Goal: Information Seeking & Learning: Find contact information

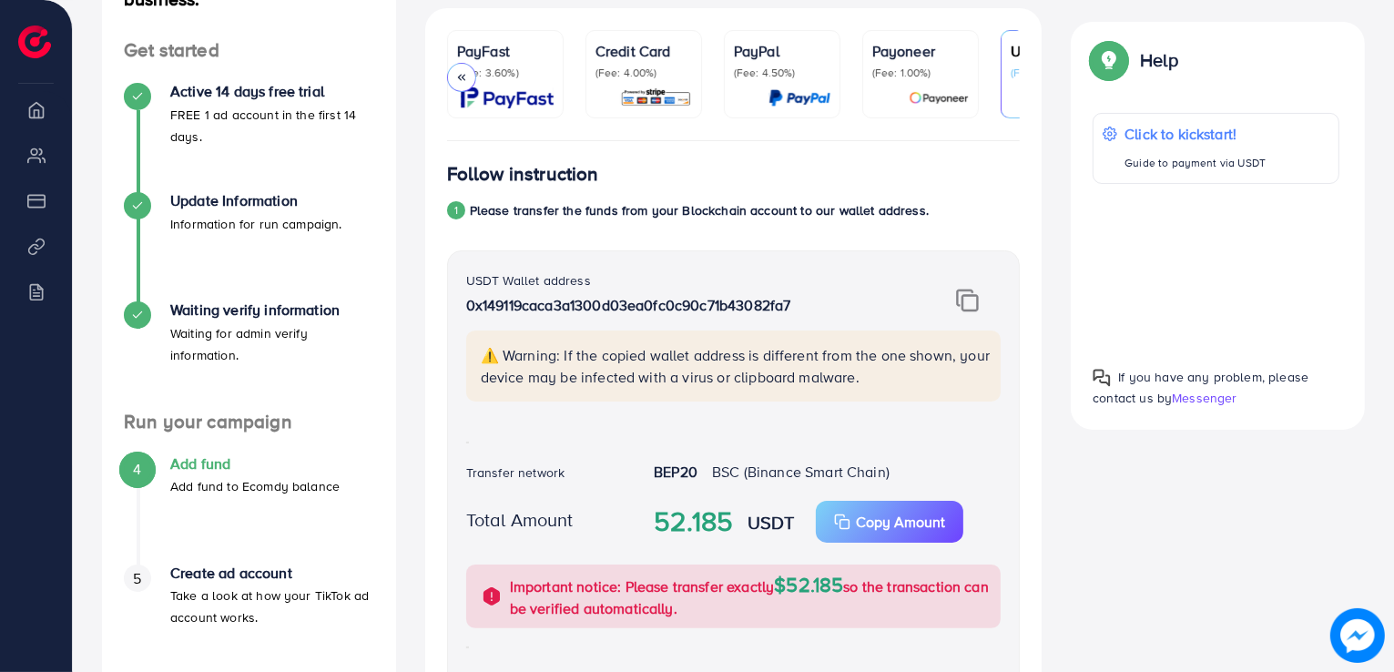
scroll to position [0, 235]
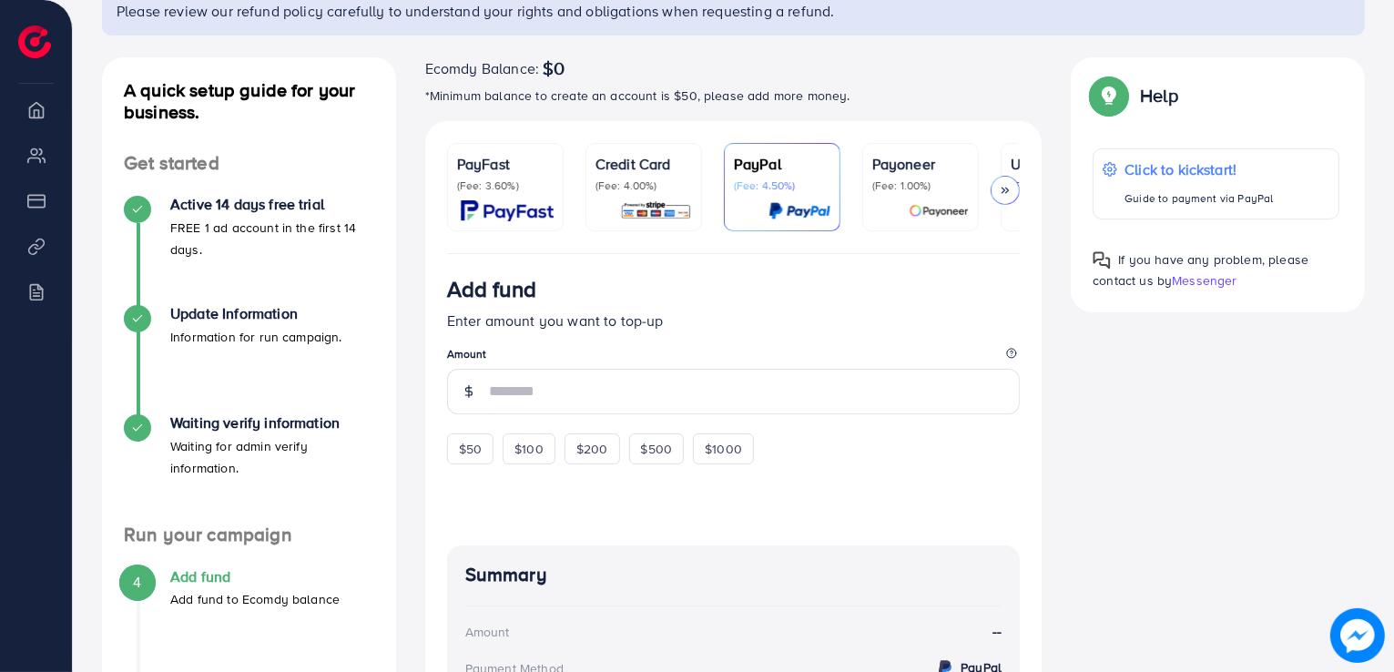
scroll to position [182, 0]
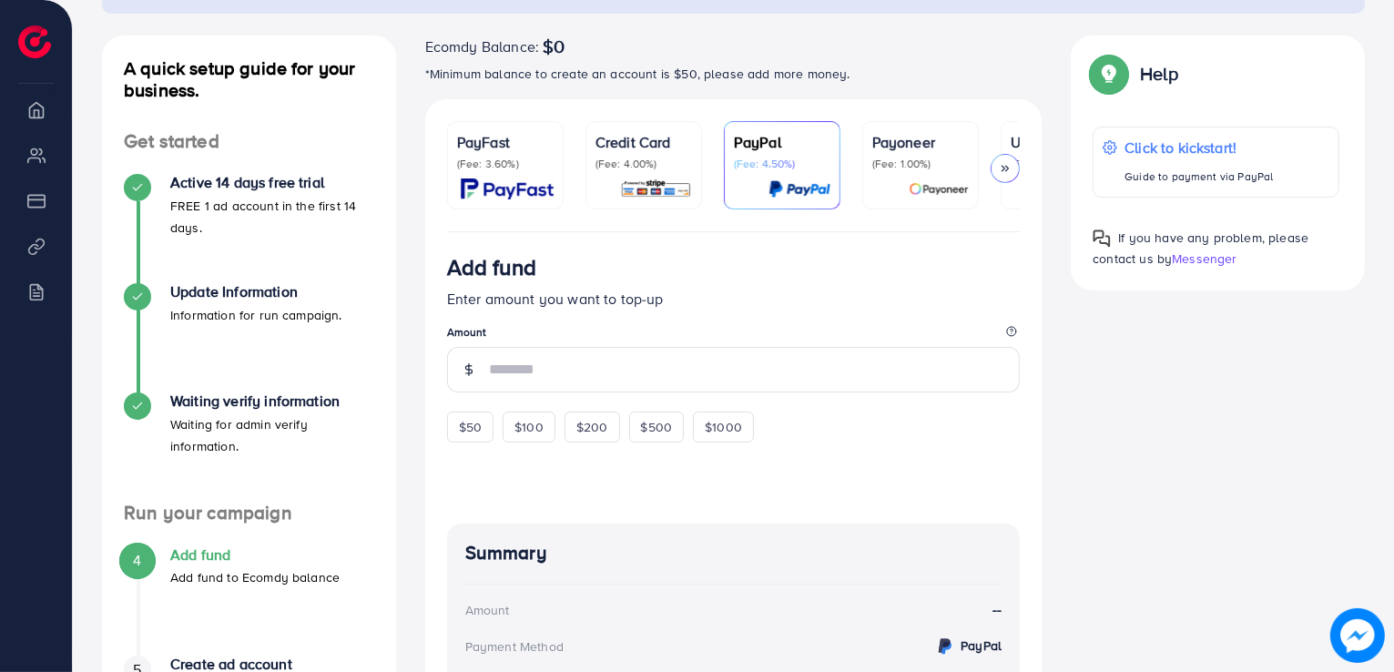
click at [1193, 257] on span "Messenger" at bounding box center [1204, 259] width 65 height 18
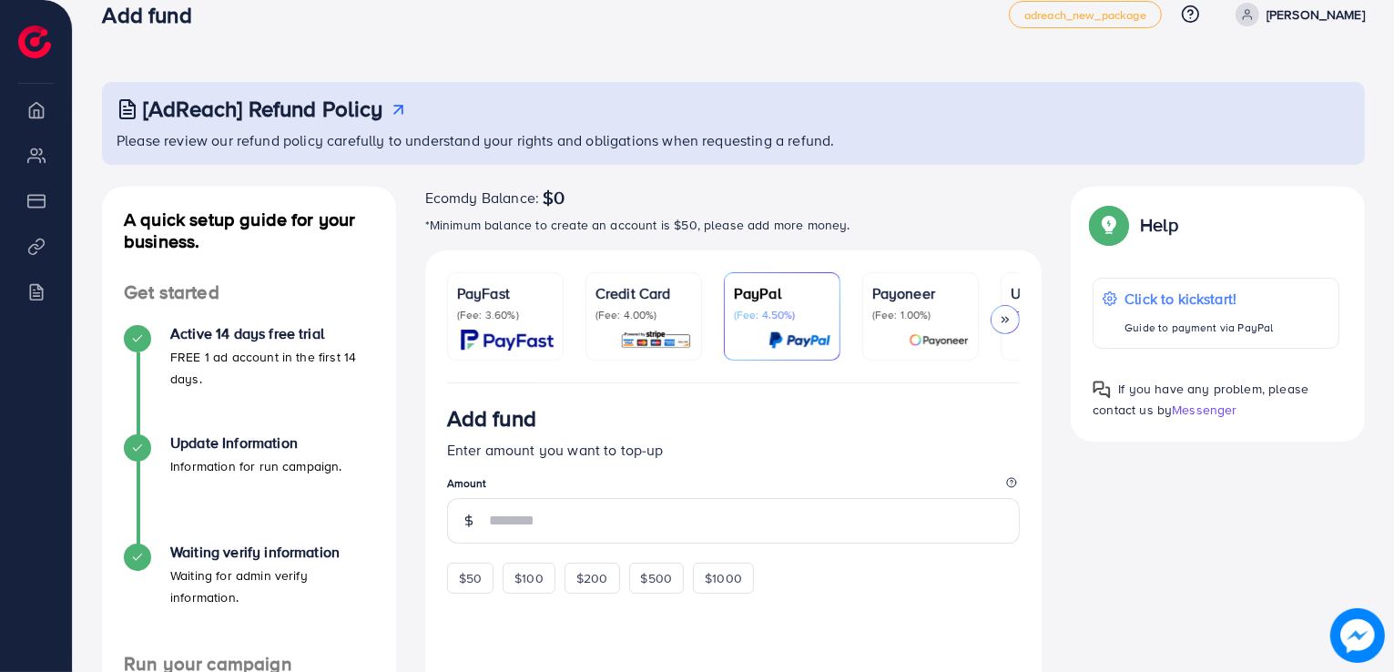
scroll to position [0, 0]
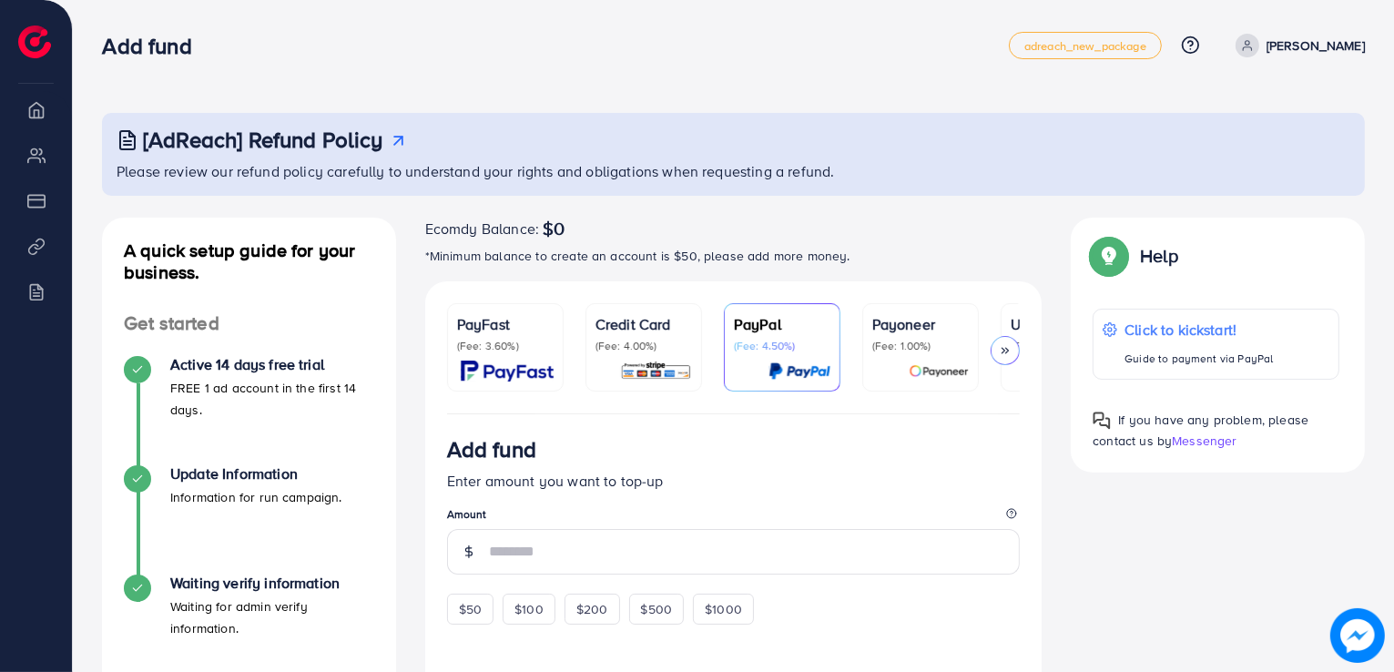
click at [1260, 45] on span at bounding box center [1248, 46] width 24 height 24
click at [1174, 42] on div "adreach_new_package" at bounding box center [1091, 45] width 165 height 27
click at [1200, 43] on icon at bounding box center [1190, 45] width 19 height 19
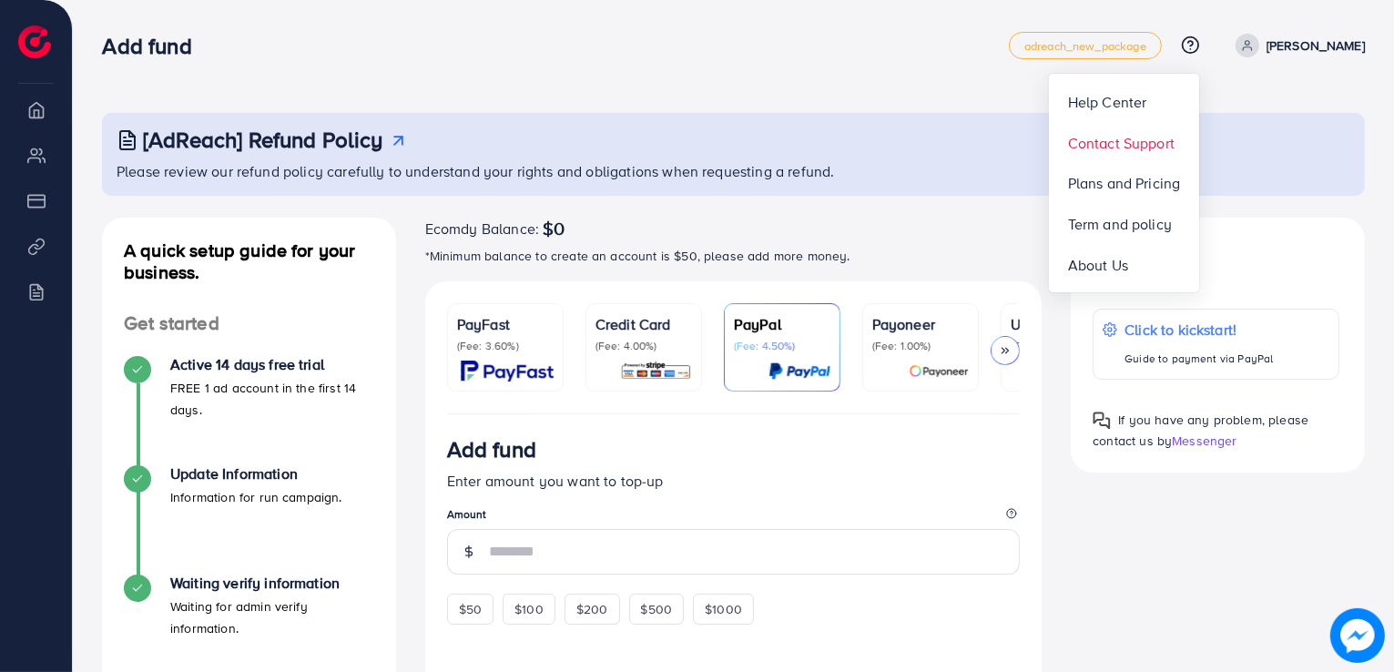
click at [1151, 150] on span "Contact Support" at bounding box center [1121, 143] width 107 height 22
